Goal: Task Accomplishment & Management: Manage account settings

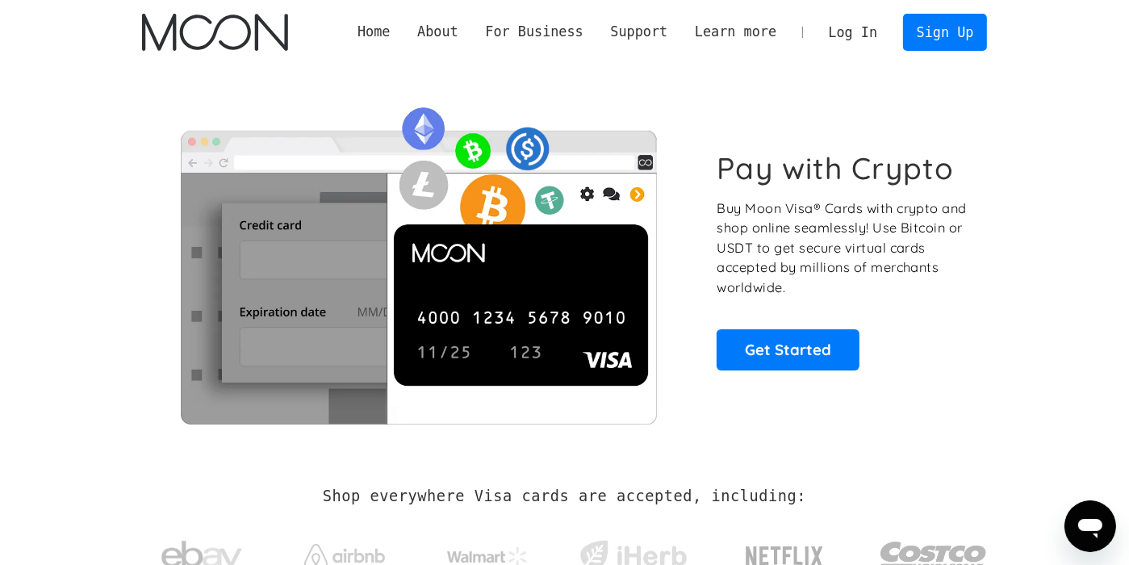
click at [869, 36] on link "Log In" at bounding box center [853, 33] width 76 height 36
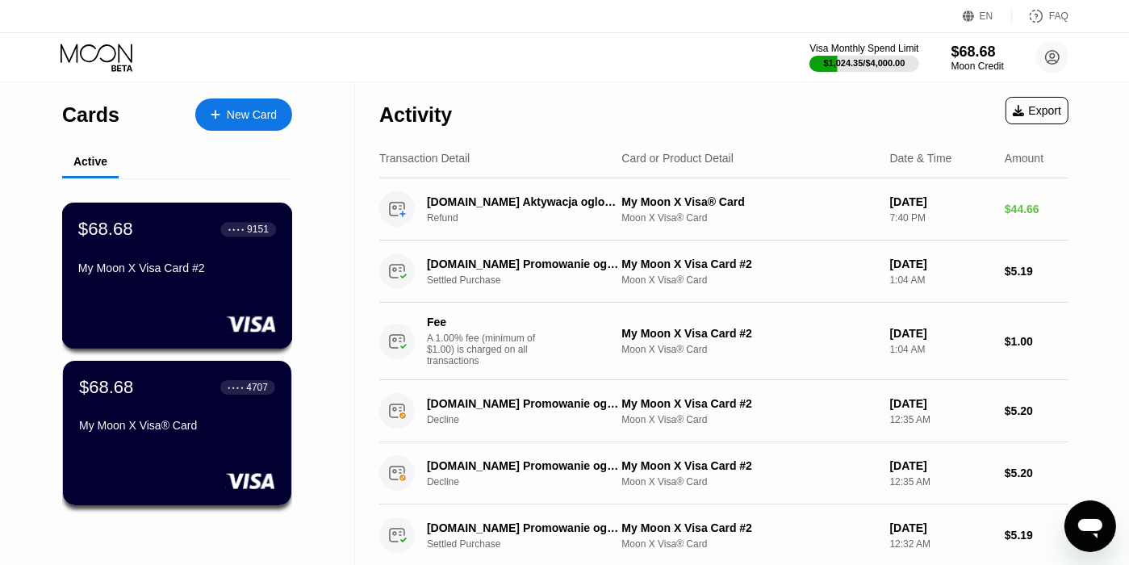
click at [226, 315] on div "$68.68 ● ● ● ● 9151 My Moon X Visa Card #2" at bounding box center [177, 276] width 231 height 146
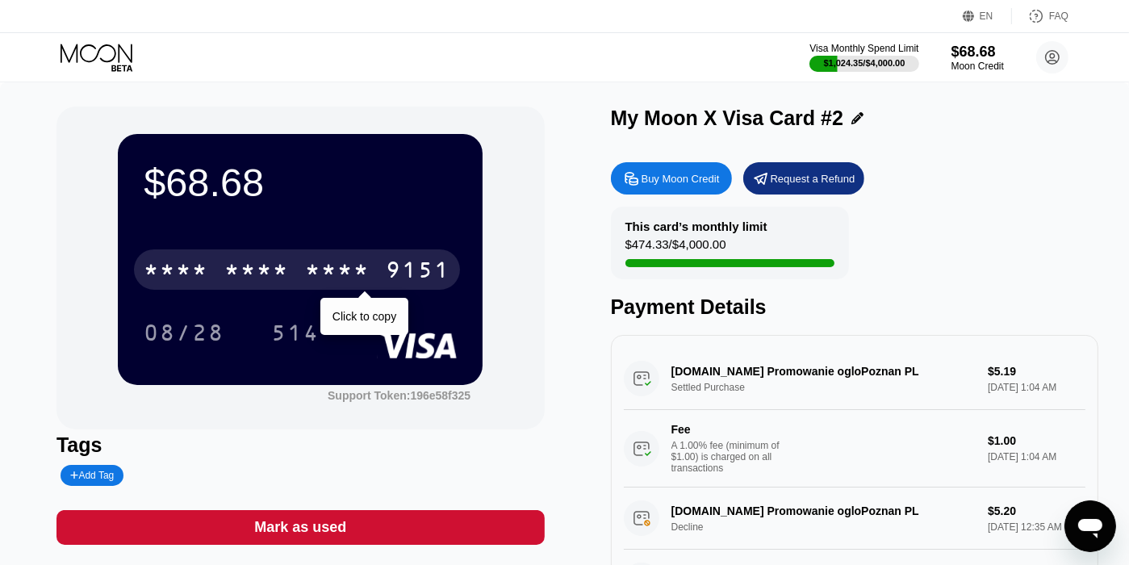
click at [358, 267] on div "* * * *" at bounding box center [337, 272] width 65 height 26
